Goal: Information Seeking & Learning: Learn about a topic

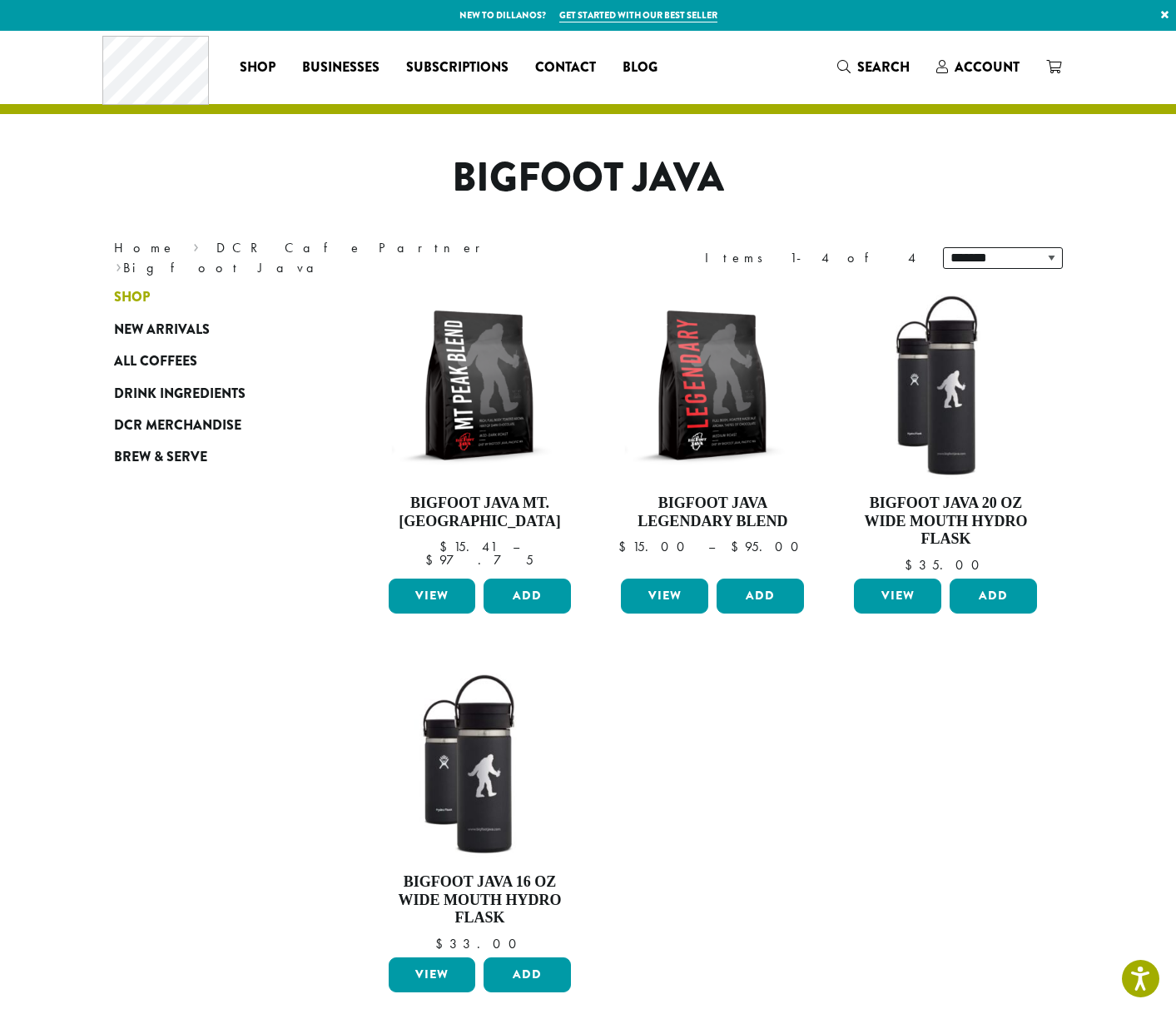
click at [134, 297] on span "Shop" at bounding box center [131, 298] width 35 height 21
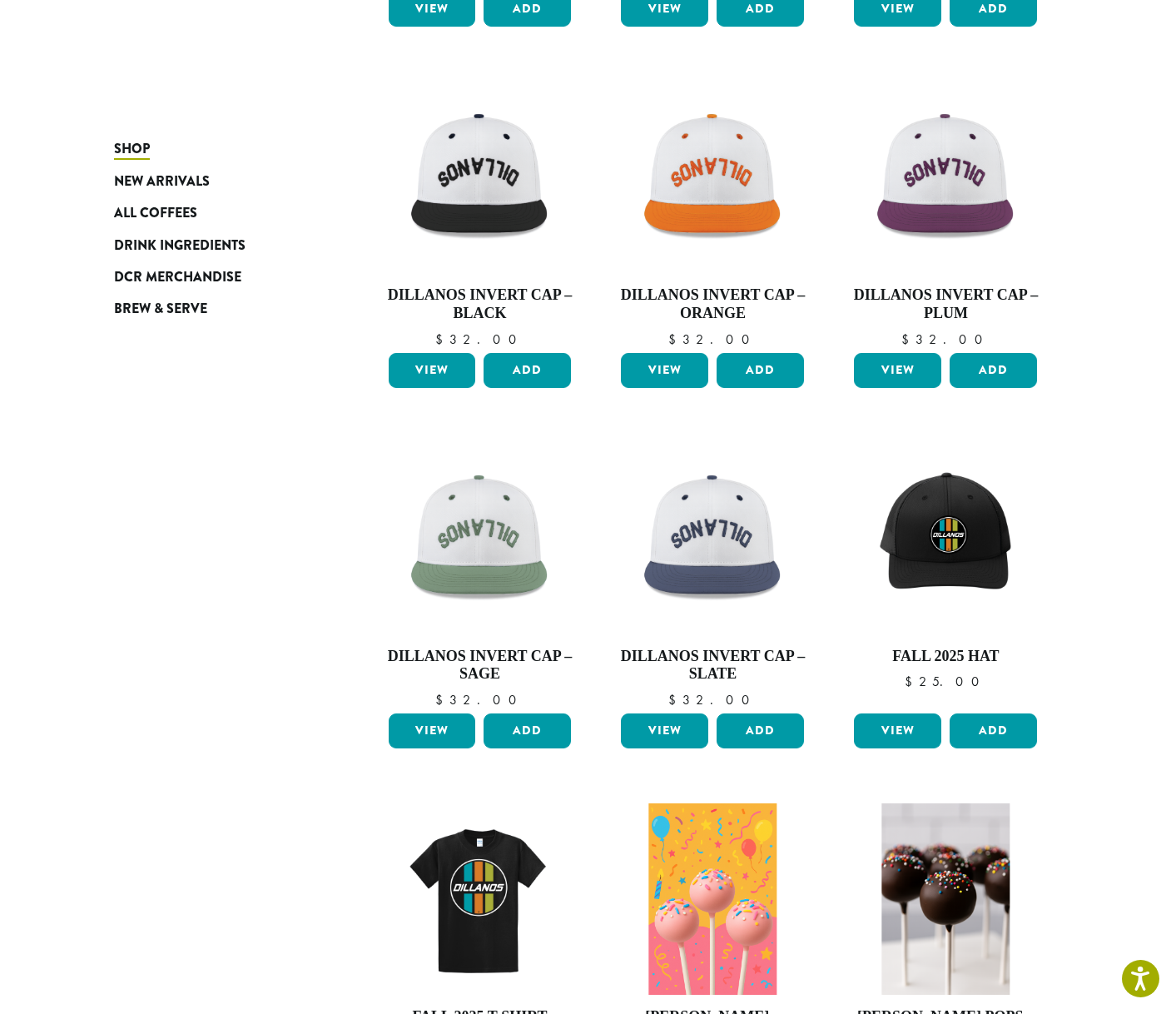
scroll to position [1044, 0]
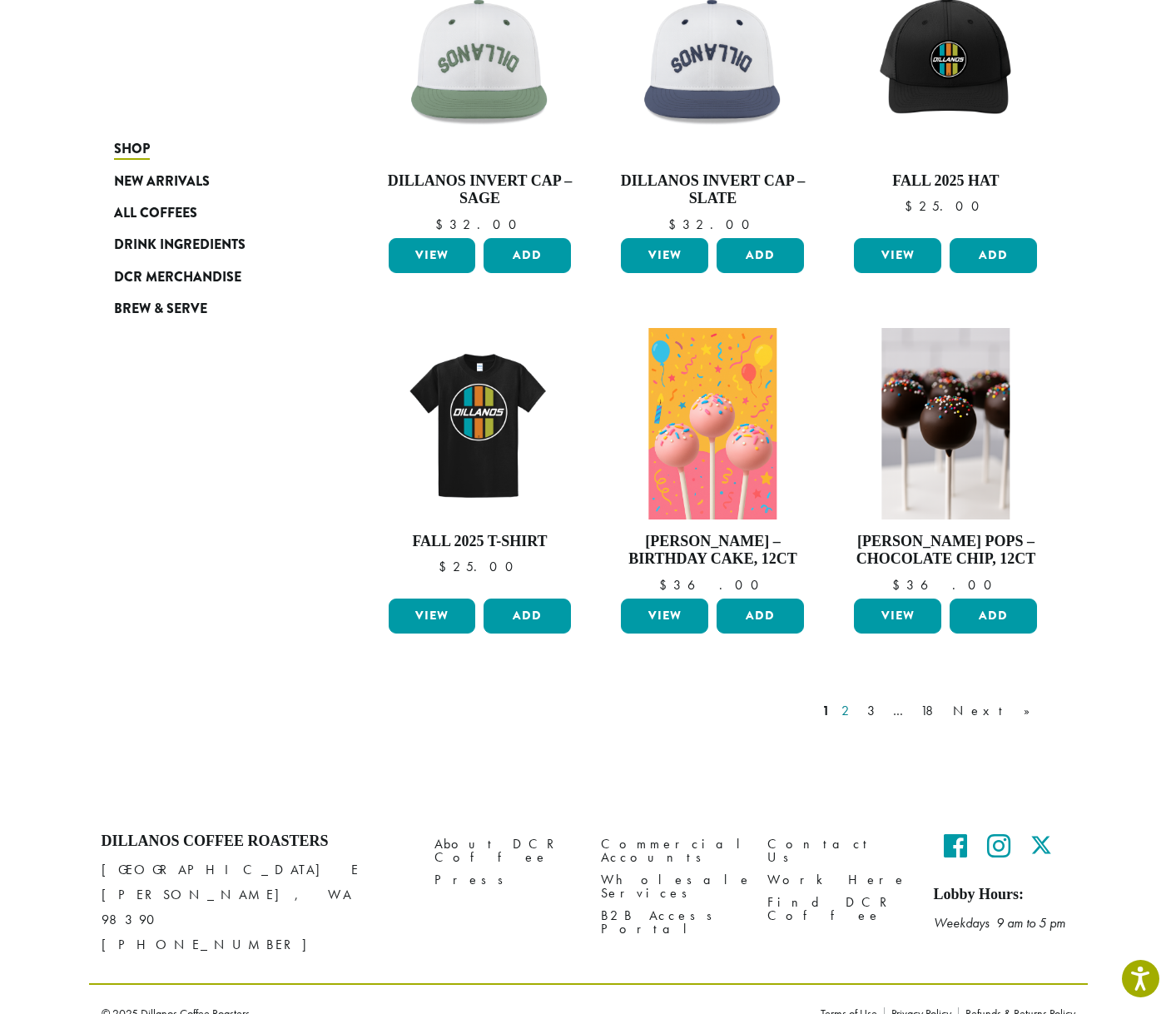
click at [859, 703] on link "2" at bounding box center [848, 710] width 21 height 20
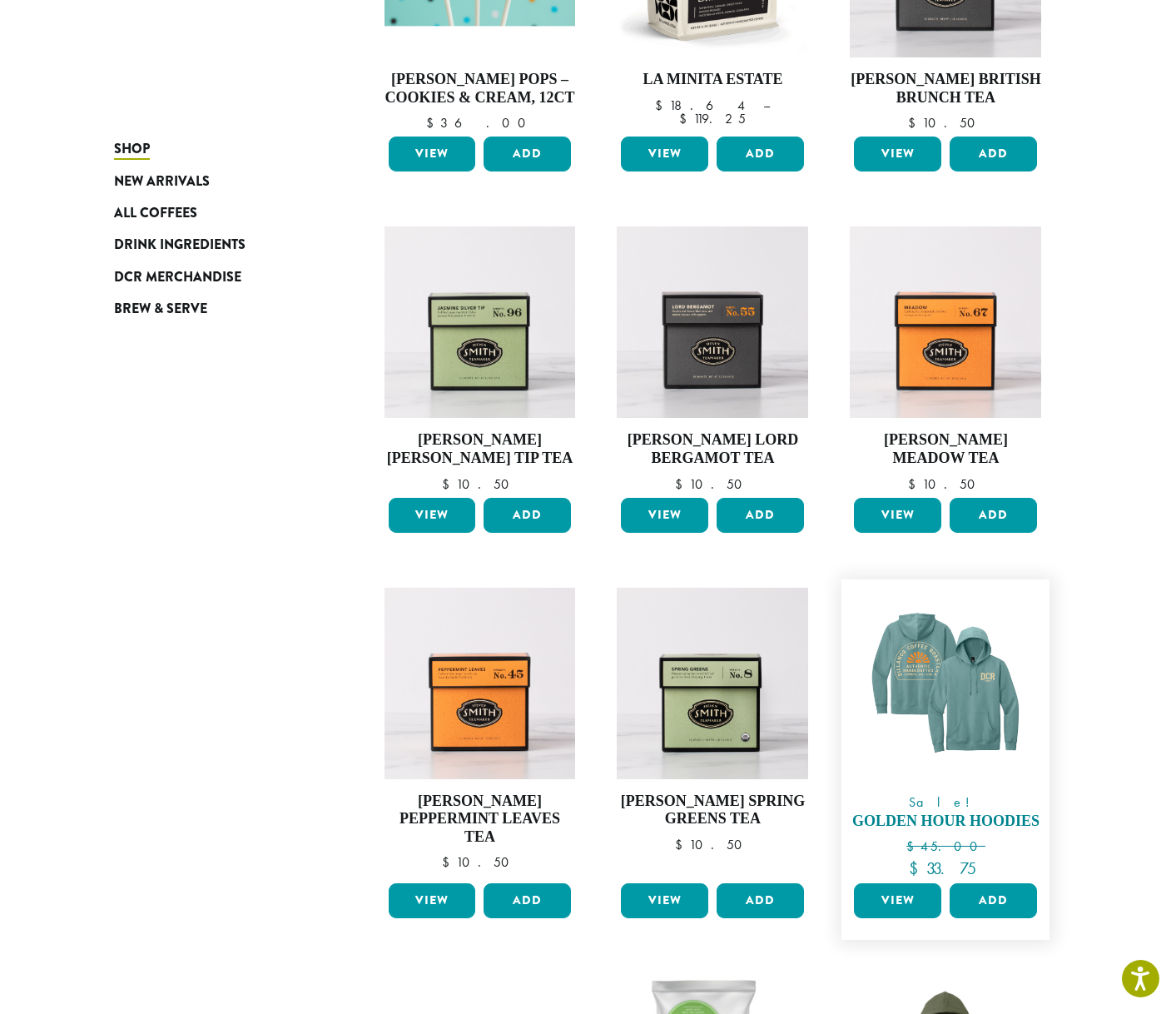
scroll to position [999, 0]
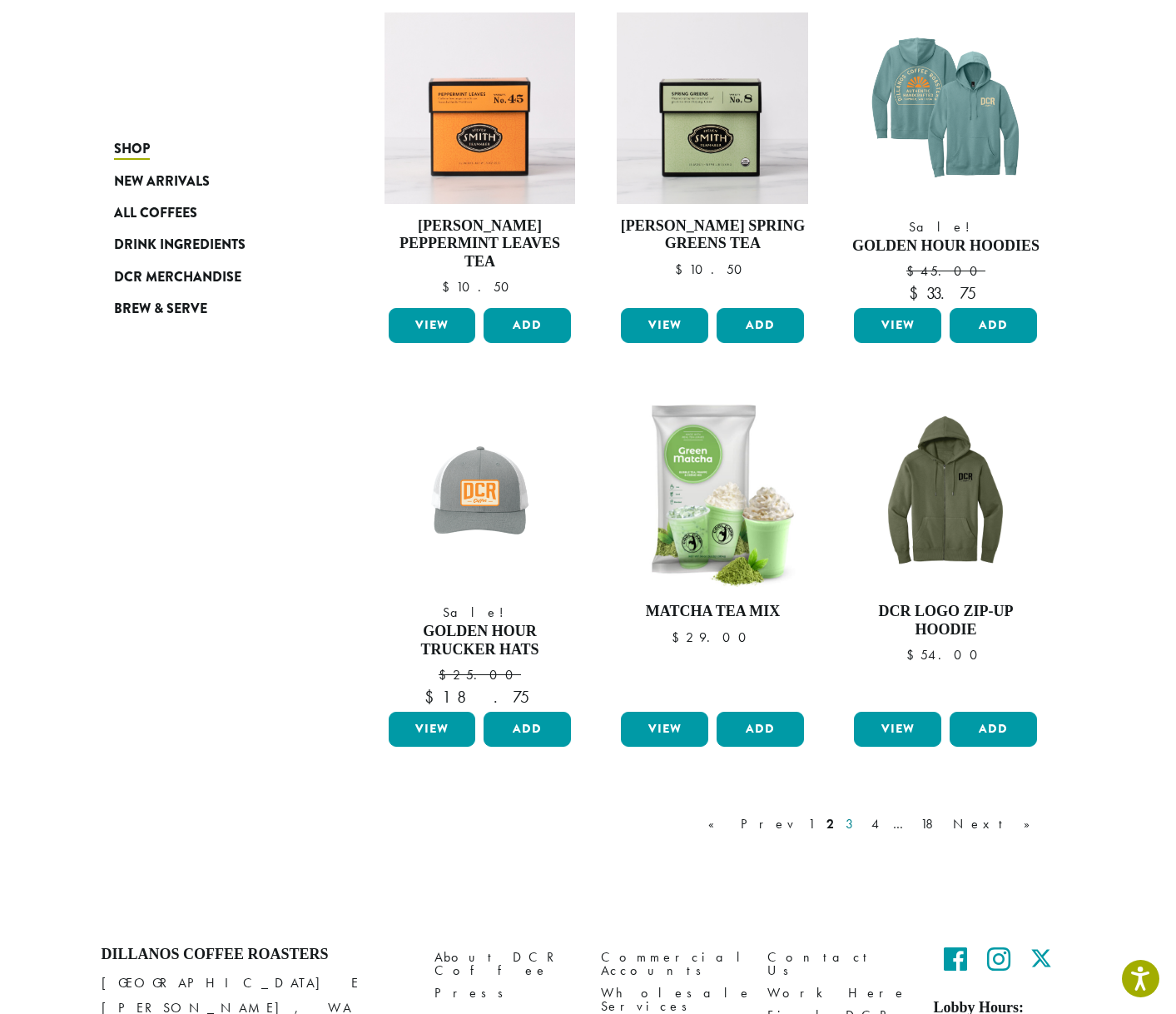
click at [863, 818] on link "3" at bounding box center [853, 823] width 21 height 20
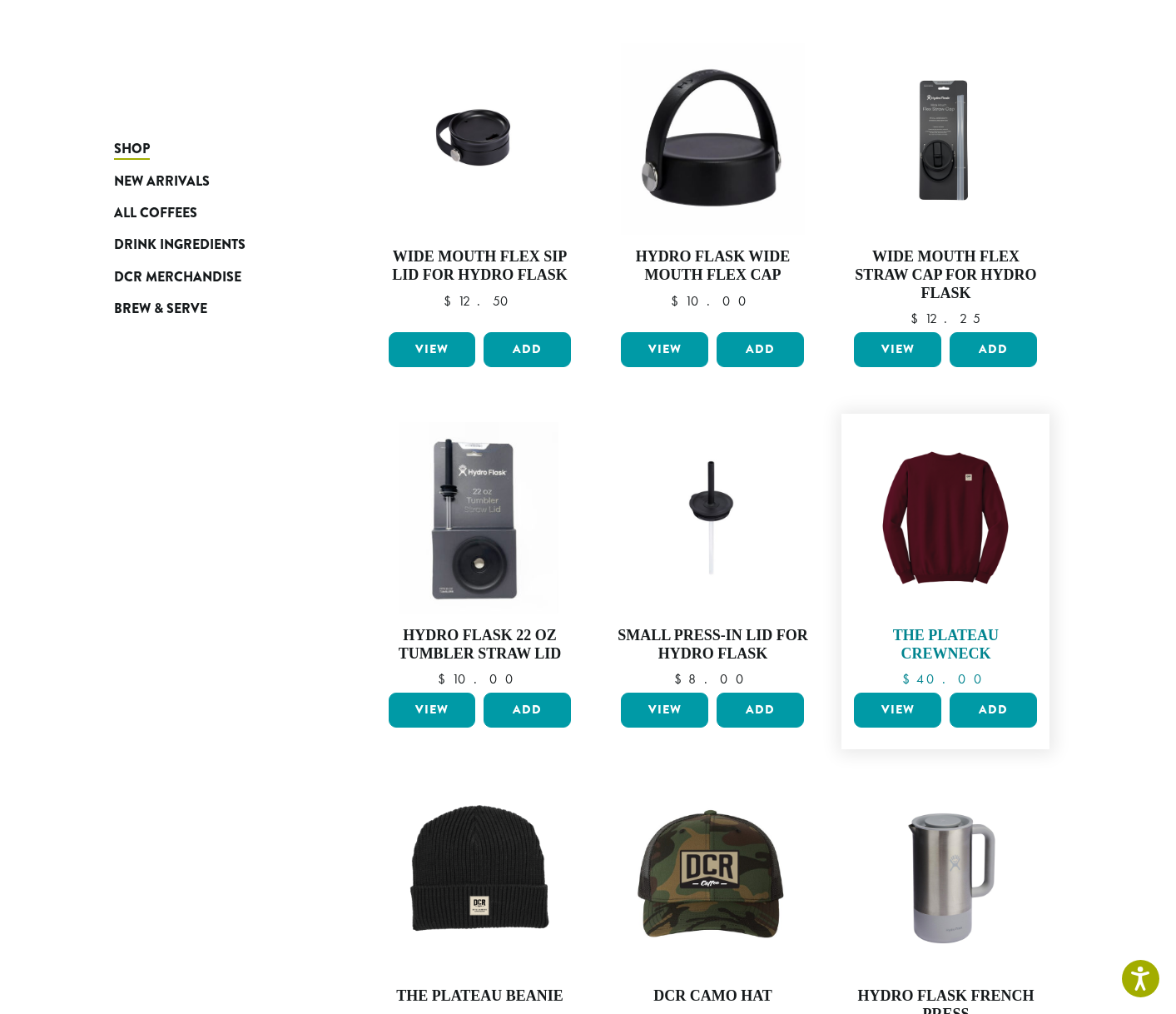
scroll to position [848, 0]
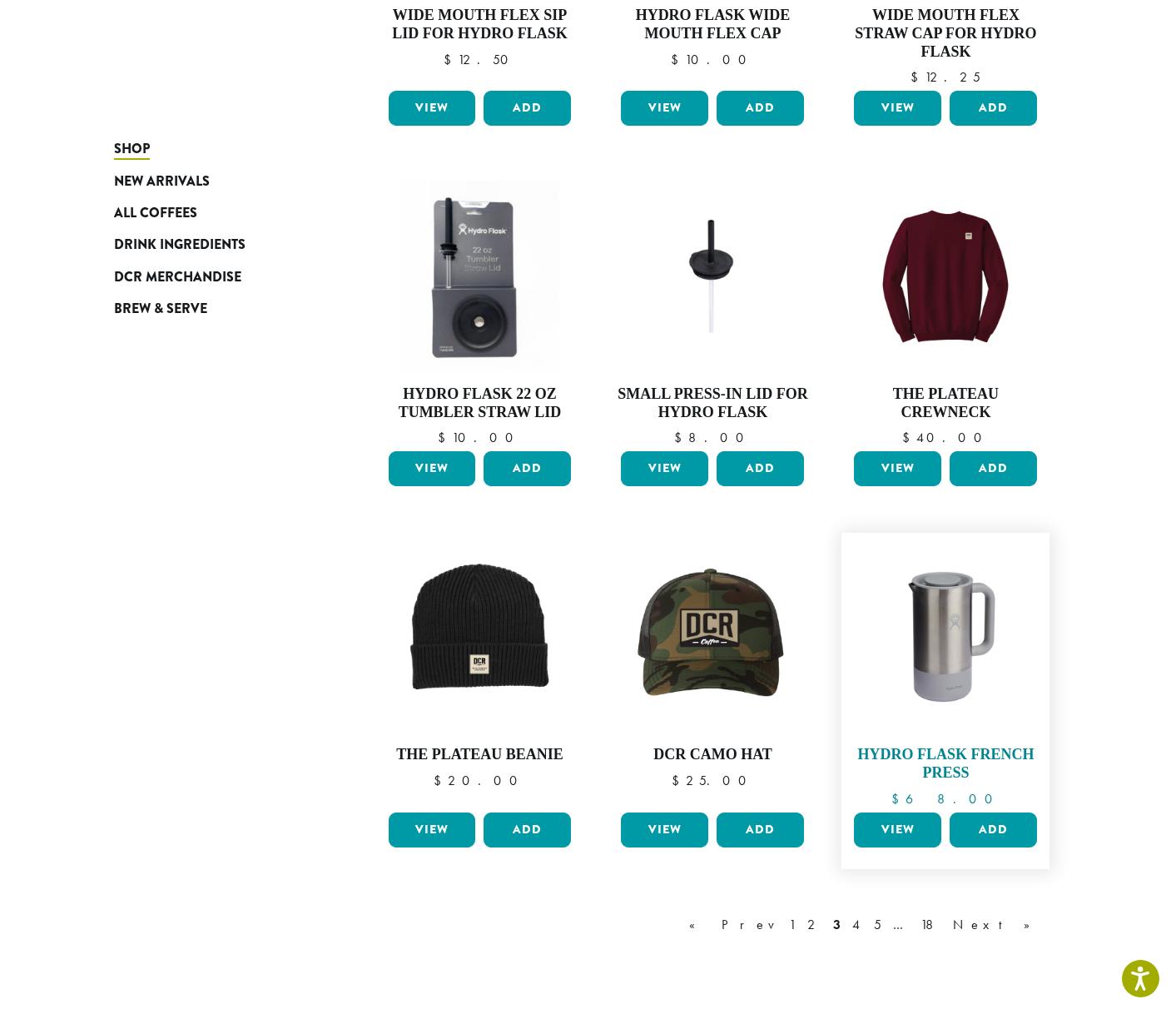
click at [936, 729] on link "Hydro Flask French Press $ 68.00" at bounding box center [946, 672] width 192 height 264
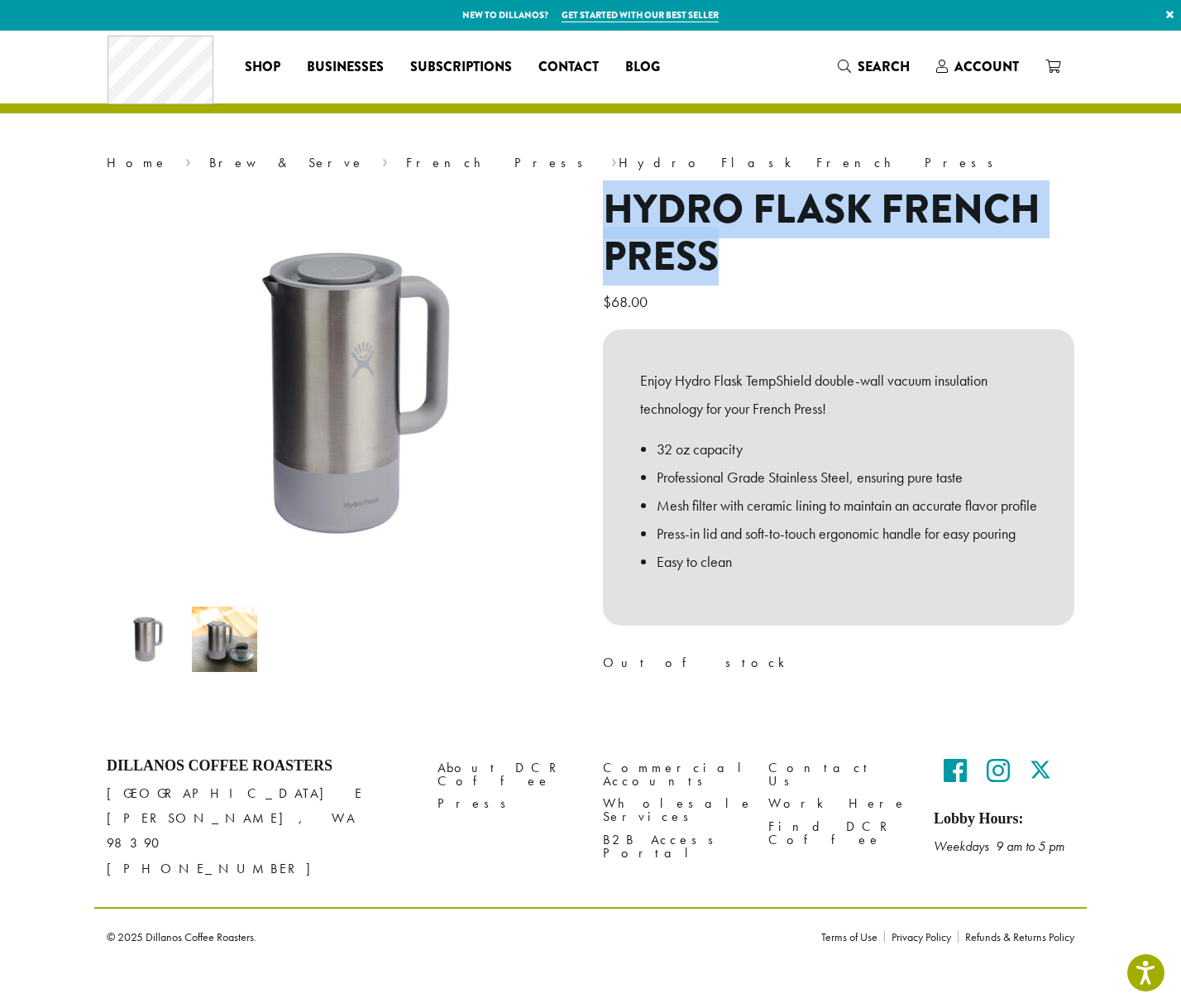
drag, startPoint x: 716, startPoint y: 262, endPoint x: 609, endPoint y: 207, distance: 120.3
click at [609, 207] on h1 "Hydro Flask French Press" at bounding box center [838, 233] width 471 height 95
copy h1 "Hydro Flask French Press"
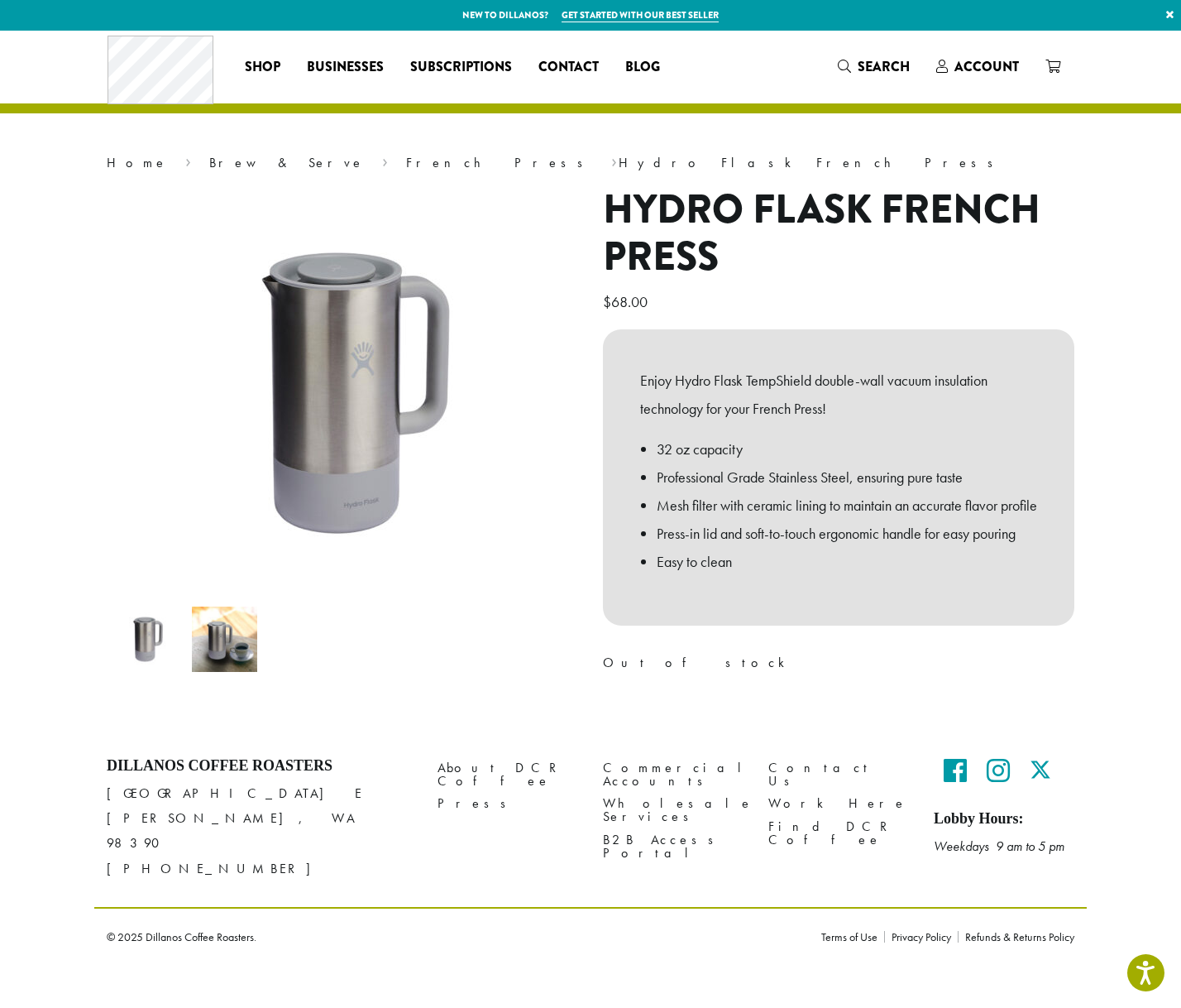
click at [1052, 295] on p "$ 68.00" at bounding box center [838, 302] width 471 height 29
